Goal: Task Accomplishment & Management: Use online tool/utility

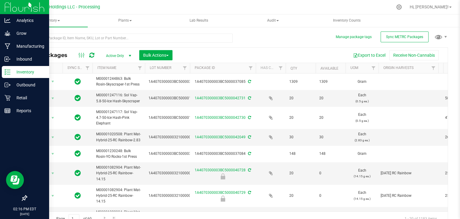
click at [22, 71] on p "Inventory" at bounding box center [28, 71] width 36 height 7
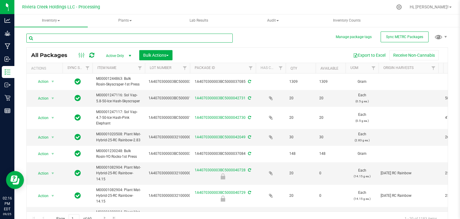
click at [110, 37] on input "text" at bounding box center [129, 38] width 206 height 9
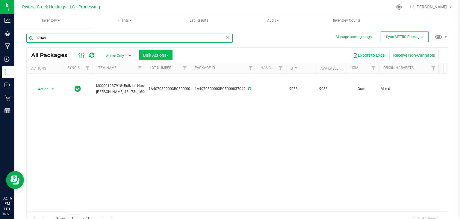
type input "37049"
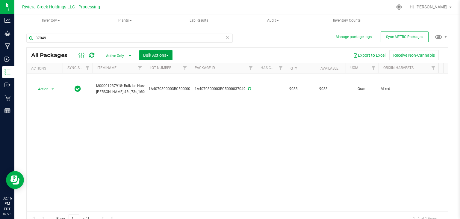
click at [160, 55] on span "Bulk Actions" at bounding box center [155, 55] width 25 height 5
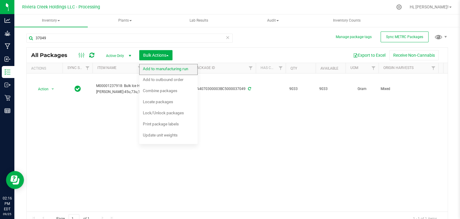
click at [158, 69] on span "Add to manufacturing run" at bounding box center [165, 68] width 45 height 5
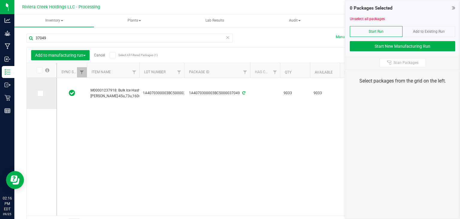
click at [41, 93] on icon at bounding box center [40, 93] width 4 height 0
click at [0, 0] on input "checkbox" at bounding box center [0, 0] width 0 height 0
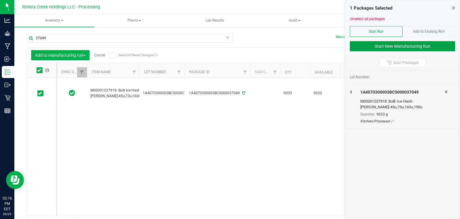
click at [373, 44] on button "Start New Manufacturing Run" at bounding box center [402, 46] width 105 height 10
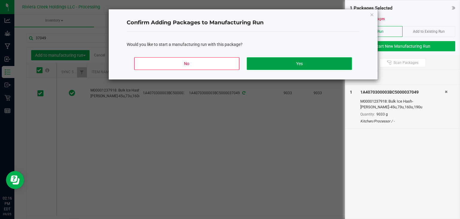
click at [305, 59] on button "Yes" at bounding box center [299, 63] width 105 height 13
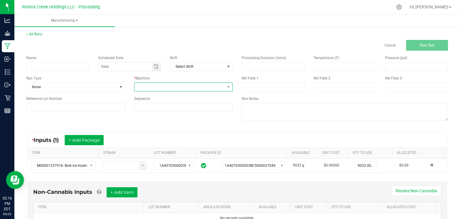
click at [188, 86] on span at bounding box center [180, 87] width 91 height 8
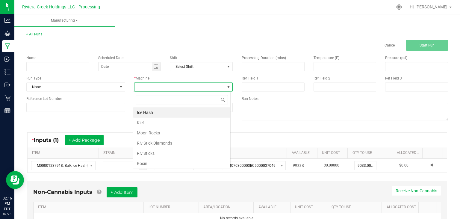
scroll to position [9, 97]
click at [148, 159] on li "Rosin" at bounding box center [181, 163] width 97 height 10
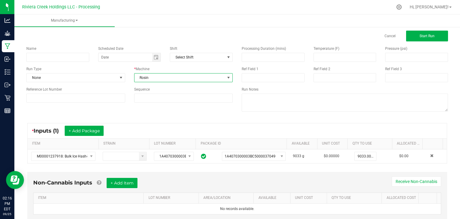
scroll to position [27, 0]
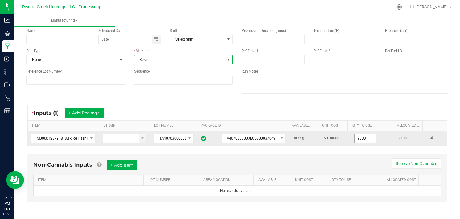
click at [365, 138] on input "9033" at bounding box center [366, 138] width 22 height 8
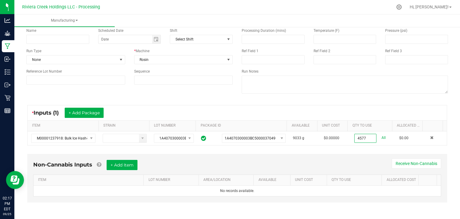
click at [394, 107] on div "* Inputs (1) + Add Package" at bounding box center [238, 112] width 420 height 15
type input "4577.0000 g"
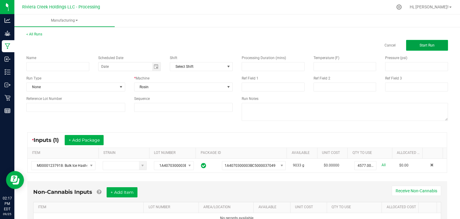
click at [421, 44] on span "Start Run" at bounding box center [427, 45] width 15 height 4
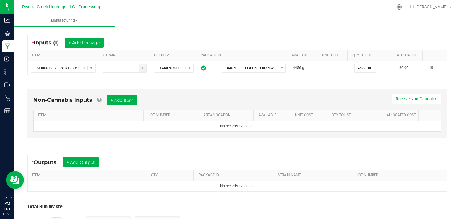
scroll to position [110, 0]
click at [79, 158] on button "+ Add Output" at bounding box center [81, 162] width 36 height 10
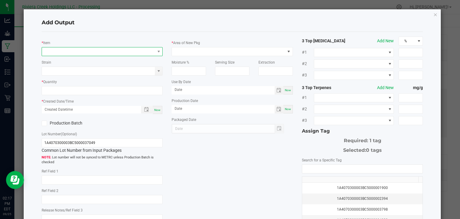
click at [125, 51] on span "NO DATA FOUND" at bounding box center [98, 51] width 113 height 8
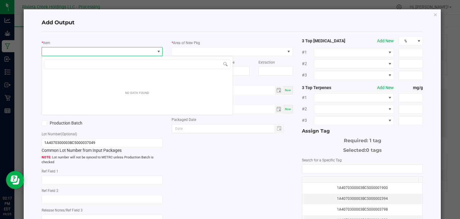
scroll to position [9, 120]
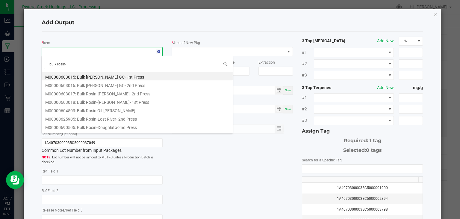
type input "bulk rosin-s"
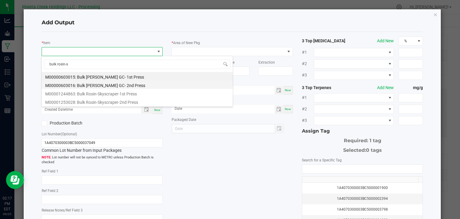
click at [105, 84] on li "M00000603016: Bulk [PERSON_NAME] GC- 2nd Press" at bounding box center [137, 84] width 191 height 8
type input "0.0000 g"
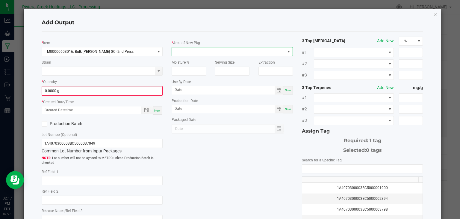
click at [190, 51] on span at bounding box center [228, 51] width 113 height 8
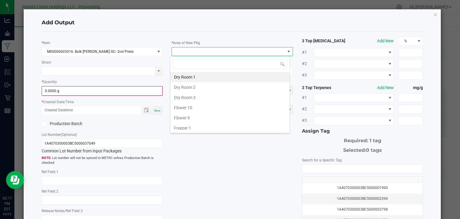
type input "k"
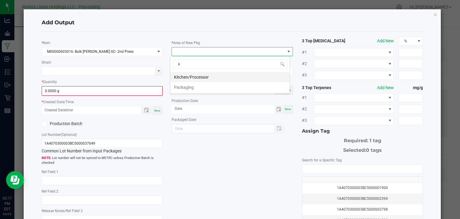
click at [198, 74] on li "Kitchen/Processor" at bounding box center [230, 77] width 119 height 10
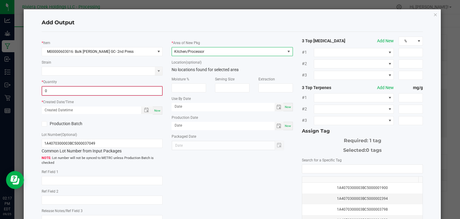
click at [97, 91] on input "0" at bounding box center [102, 91] width 120 height 8
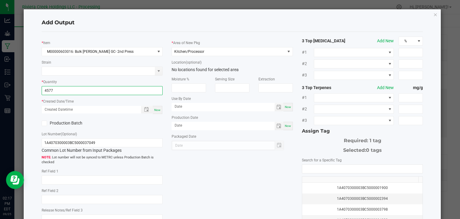
type input "4577.0000 g"
click at [156, 110] on span "Now" at bounding box center [157, 109] width 6 height 3
type input "[DATE] 2:17 PM"
type input "[DATE]"
click at [43, 123] on icon at bounding box center [44, 123] width 4 height 0
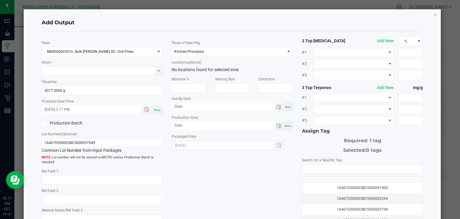
click at [0, 0] on input "Production Batch" at bounding box center [0, 0] width 0 height 0
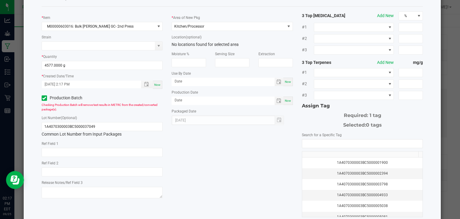
scroll to position [26, 0]
click at [323, 139] on input "NO DATA FOUND" at bounding box center [362, 143] width 121 height 8
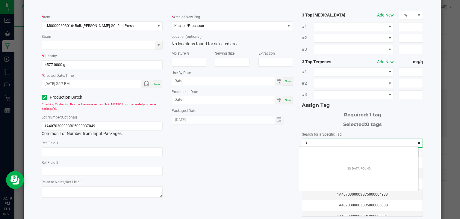
scroll to position [8, 120]
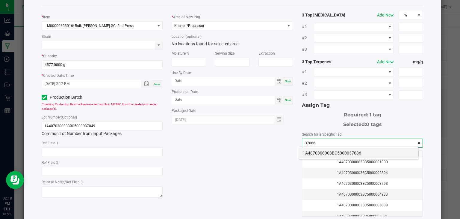
click at [367, 153] on li "1A4070300003BC5000037086" at bounding box center [358, 153] width 119 height 10
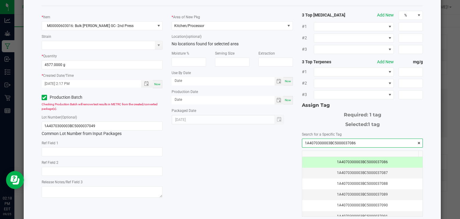
click at [363, 141] on input "1A4070300003BC5000037086" at bounding box center [362, 143] width 121 height 8
type input "1A4070300003BC5000037086"
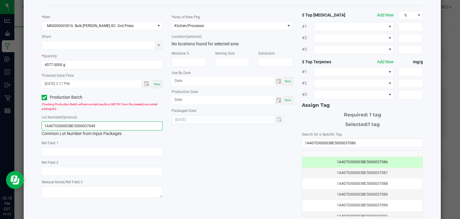
click at [108, 125] on input "1A4070300003BC5000037049" at bounding box center [102, 125] width 121 height 9
paste input "86"
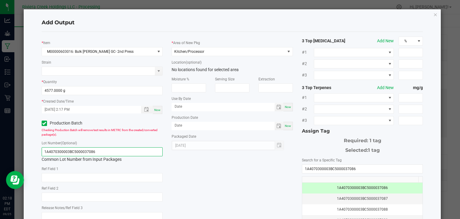
scroll to position [66, 0]
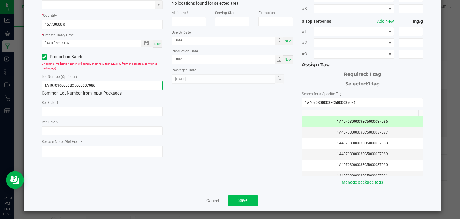
type input "1A4070300003BC5000037086"
click at [234, 197] on button "Save" at bounding box center [243, 200] width 30 height 11
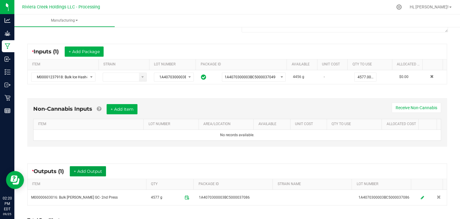
scroll to position [0, 0]
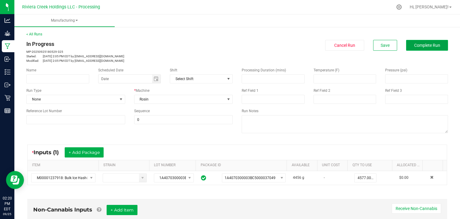
click at [424, 45] on span "Complete Run" at bounding box center [427, 45] width 26 height 5
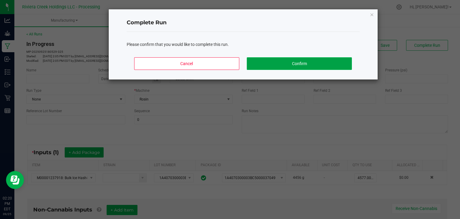
click at [325, 61] on button "Confirm" at bounding box center [299, 63] width 105 height 13
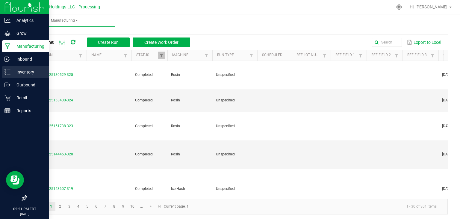
click at [28, 70] on p "Inventory" at bounding box center [28, 71] width 36 height 7
